Goal: Navigation & Orientation: Find specific page/section

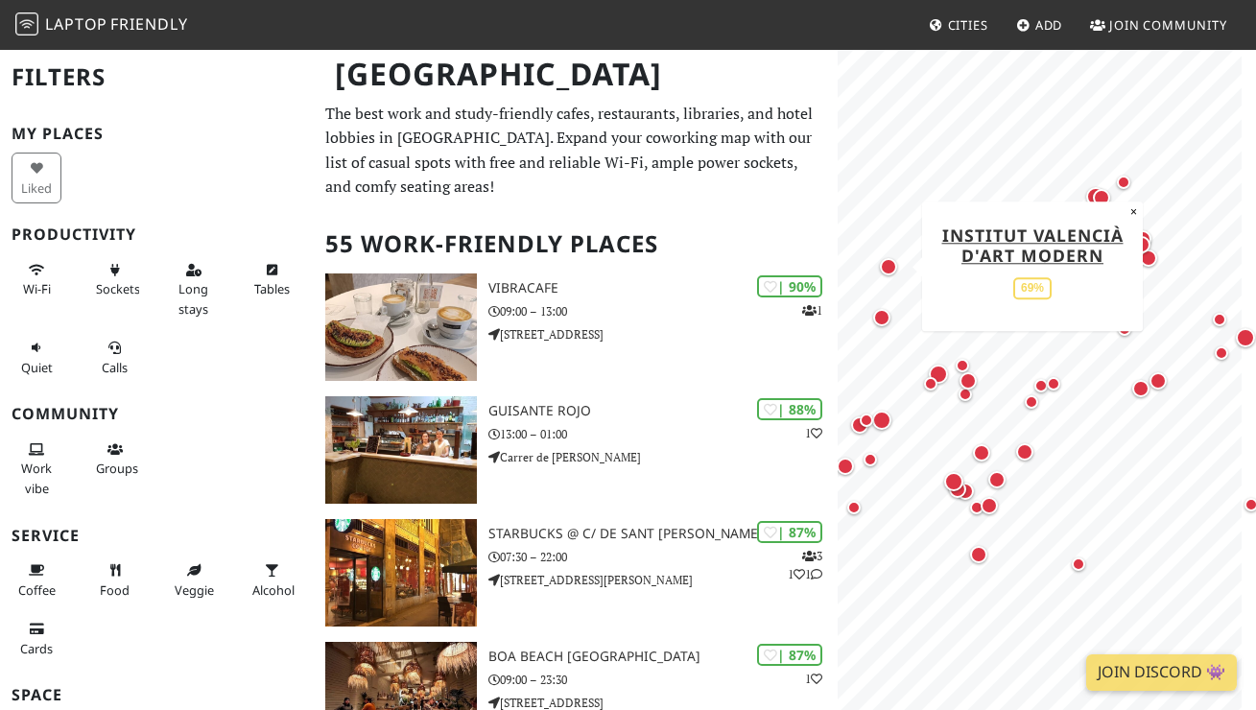
click at [887, 267] on div "Map marker" at bounding box center [888, 266] width 17 height 17
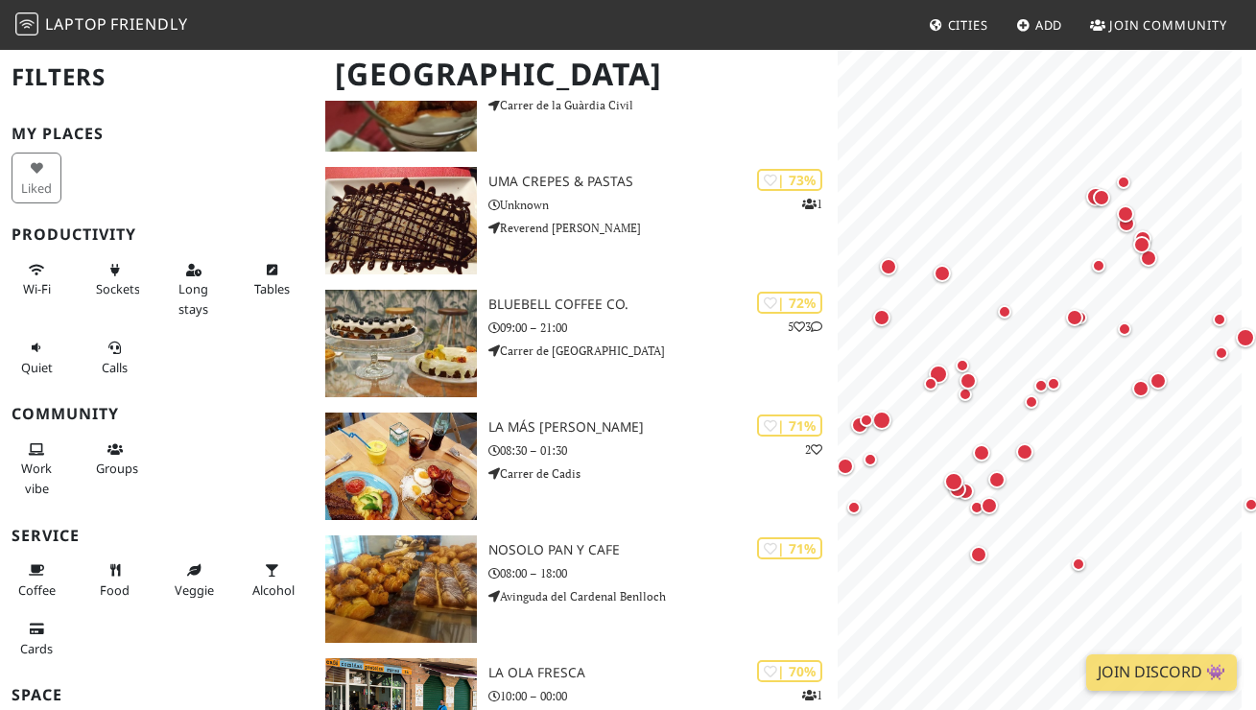
scroll to position [1576, 0]
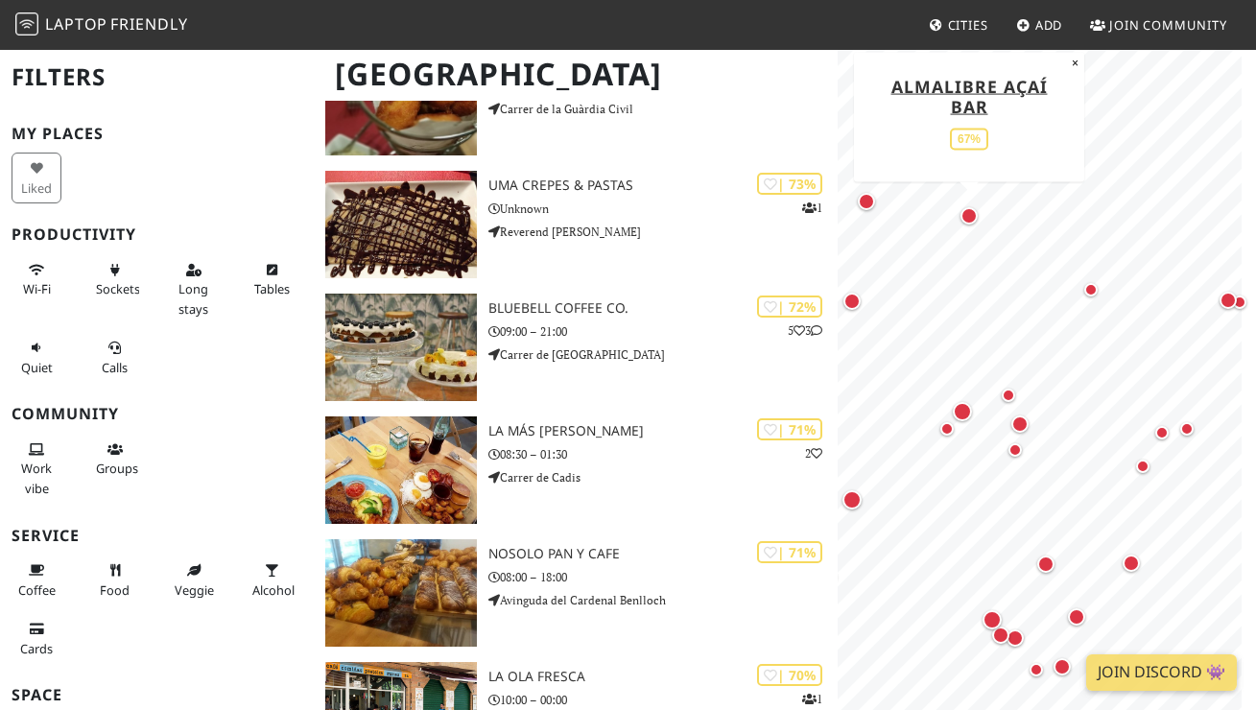
click at [970, 209] on div "Map marker" at bounding box center [968, 215] width 17 height 17
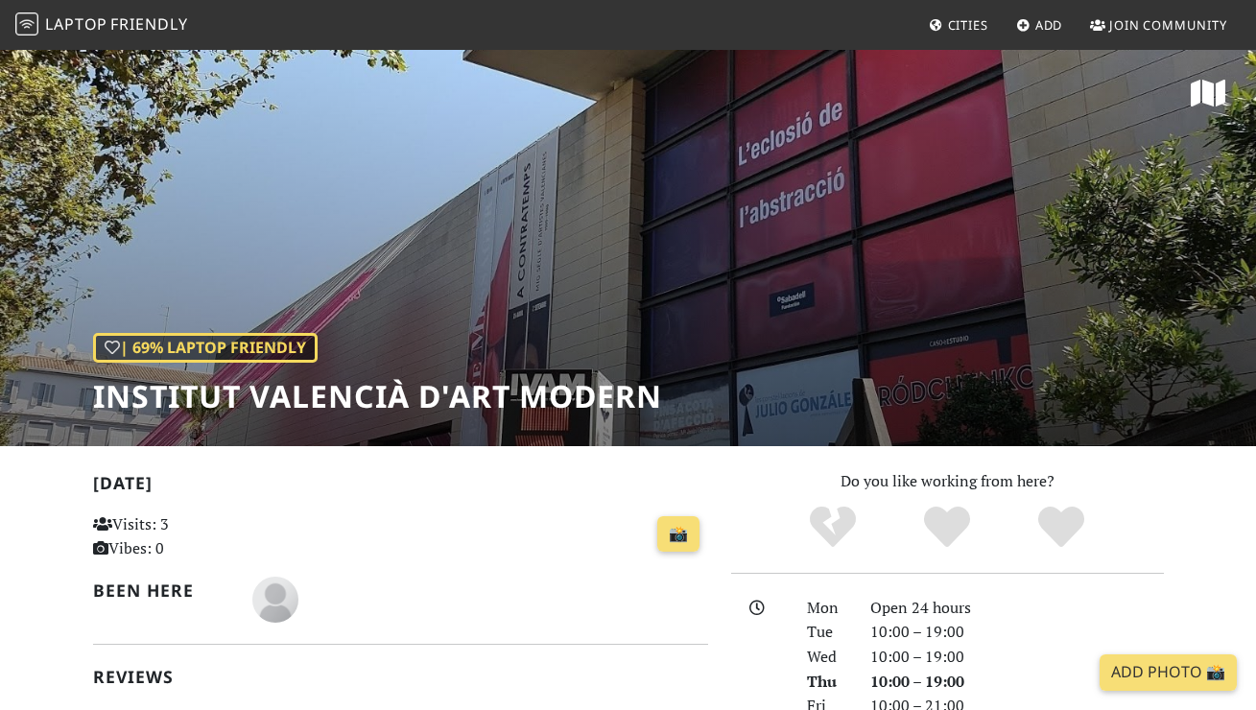
scroll to position [1, 0]
click at [949, 219] on div "| 69% Laptop Friendly Institut Valencià d'Art Modern" at bounding box center [628, 246] width 1256 height 399
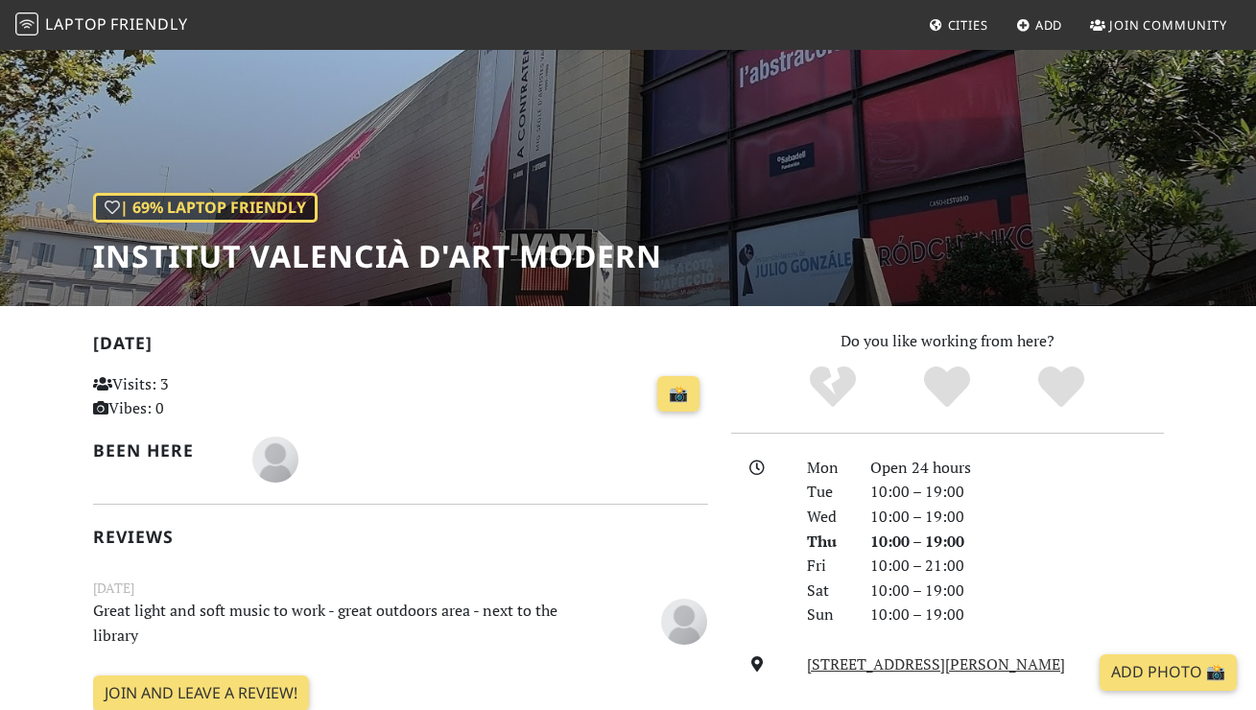
scroll to position [139, 0]
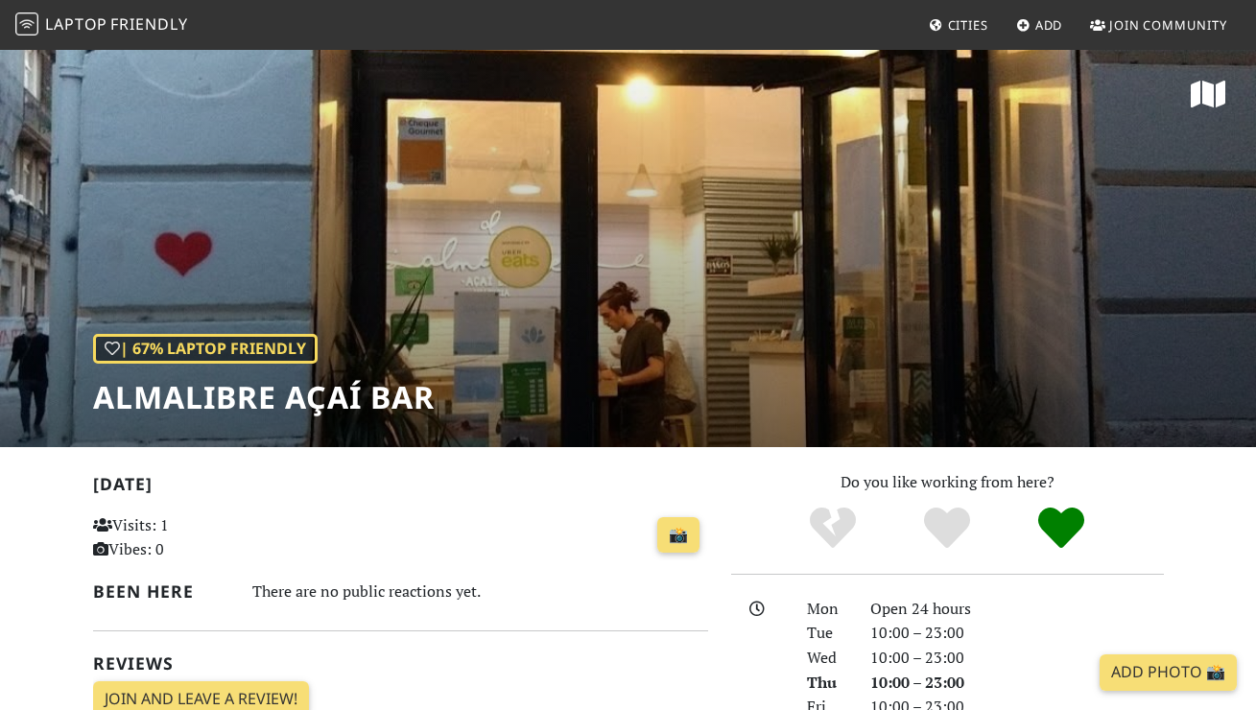
click at [898, 317] on div "| 67% Laptop Friendly Almalibre Açaí Bar" at bounding box center [628, 247] width 1256 height 399
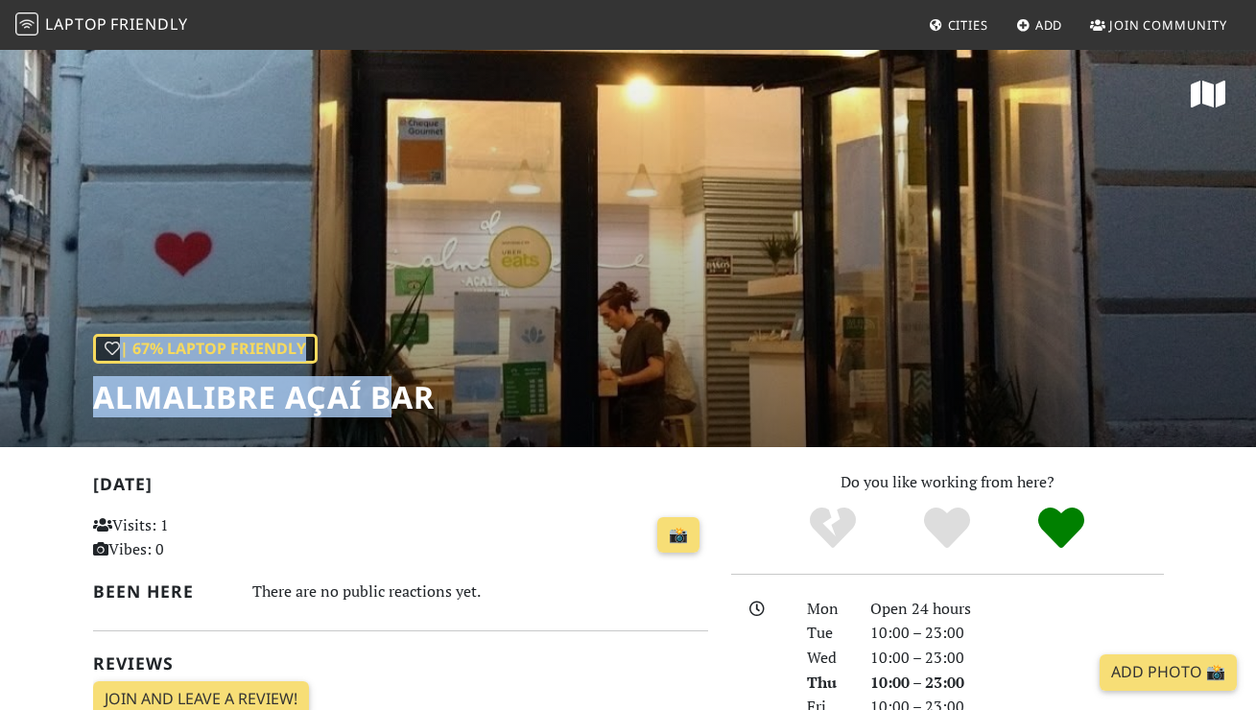
drag, startPoint x: 446, startPoint y: 382, endPoint x: 396, endPoint y: 406, distance: 55.4
click at [395, 406] on div "| 67% Laptop Friendly Almalibre Açaí Bar" at bounding box center [628, 247] width 1256 height 399
